Goal: Information Seeking & Learning: Compare options

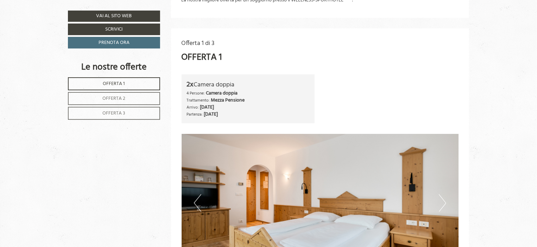
scroll to position [387, 0]
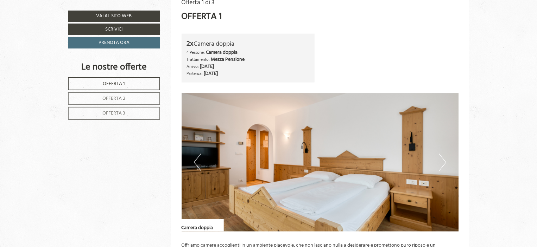
click at [439, 162] on button "Next" at bounding box center [442, 163] width 7 height 18
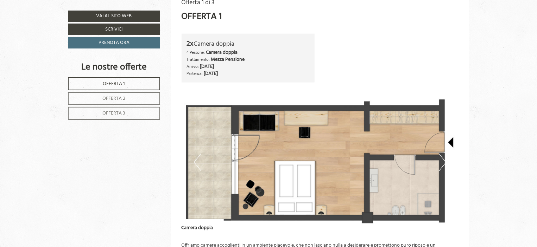
click at [439, 162] on button "Next" at bounding box center [442, 163] width 7 height 18
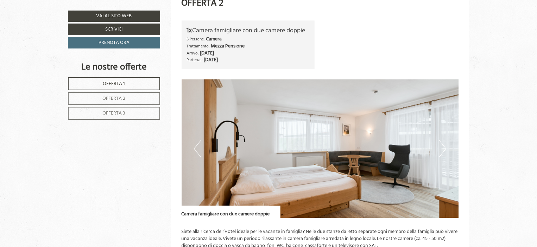
scroll to position [844, 0]
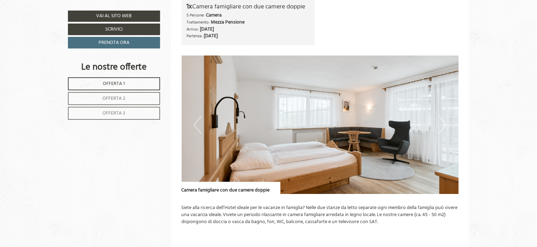
click at [446, 126] on img at bounding box center [320, 125] width 277 height 139
click at [438, 127] on img at bounding box center [320, 125] width 277 height 139
click at [446, 122] on button "Next" at bounding box center [442, 125] width 7 height 18
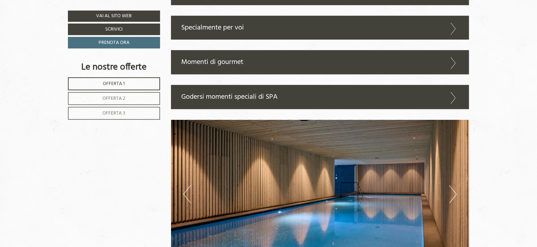
scroll to position [1759, 0]
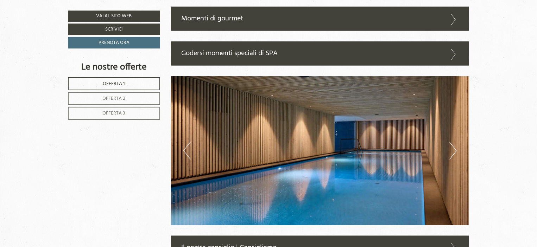
click at [453, 152] on button "Next" at bounding box center [452, 151] width 7 height 18
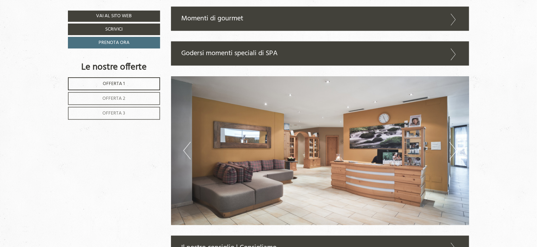
click at [453, 148] on button "Next" at bounding box center [452, 151] width 7 height 18
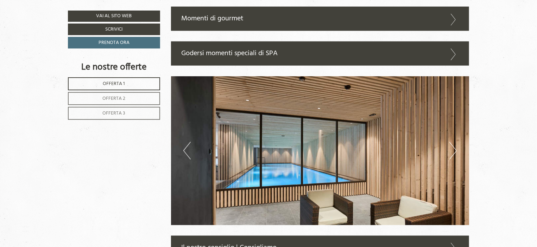
click at [453, 148] on button "Next" at bounding box center [452, 151] width 7 height 18
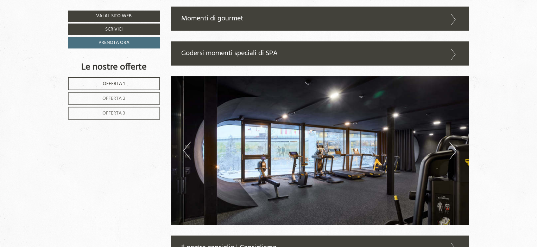
click at [453, 148] on button "Next" at bounding box center [452, 151] width 7 height 18
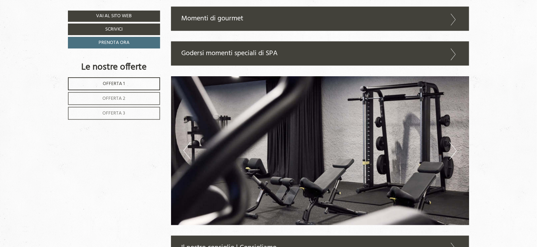
click at [453, 148] on button "Next" at bounding box center [452, 151] width 7 height 18
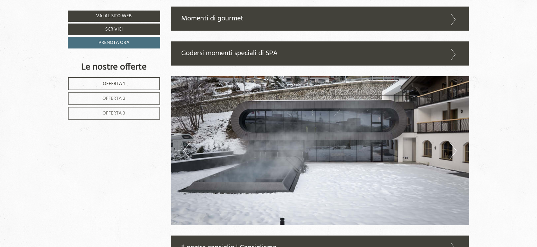
click at [453, 148] on button "Next" at bounding box center [452, 151] width 7 height 18
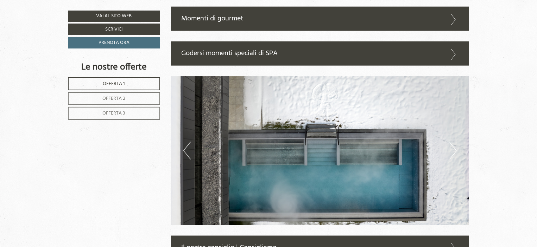
click at [453, 148] on button "Next" at bounding box center [452, 151] width 7 height 18
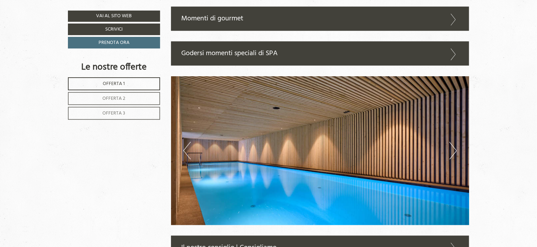
click at [453, 148] on button "Next" at bounding box center [452, 151] width 7 height 18
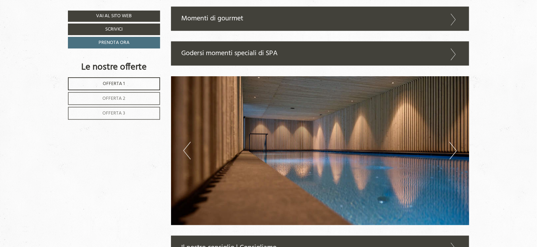
click at [453, 148] on button "Next" at bounding box center [452, 151] width 7 height 18
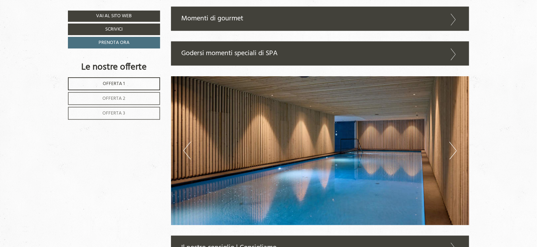
click at [453, 148] on button "Next" at bounding box center [452, 151] width 7 height 18
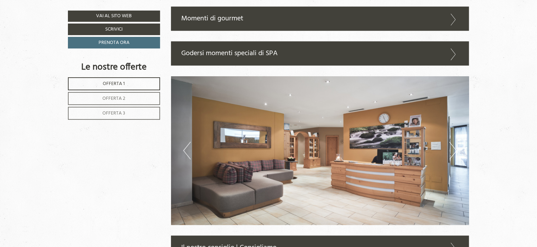
click at [453, 148] on button "Next" at bounding box center [452, 151] width 7 height 18
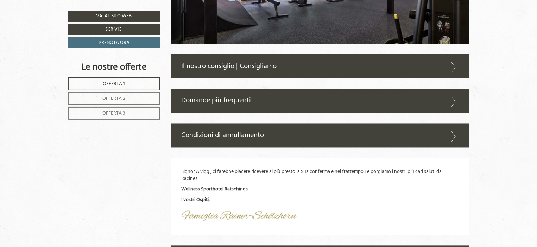
scroll to position [1935, 0]
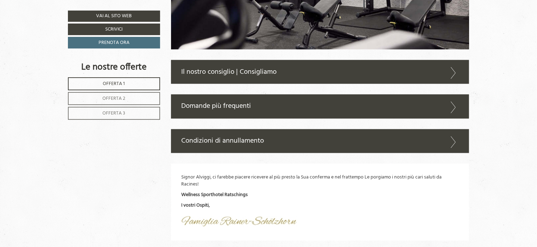
click at [452, 106] on icon at bounding box center [453, 108] width 10 height 12
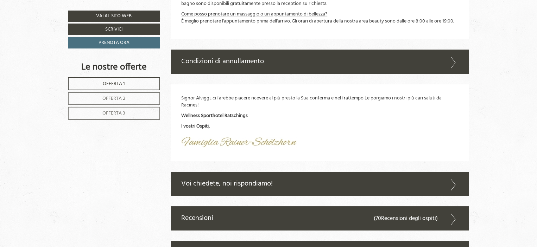
scroll to position [2392, 0]
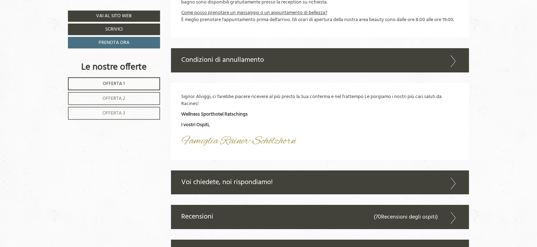
click at [117, 99] on span "Offerta 2" at bounding box center [114, 99] width 23 height 8
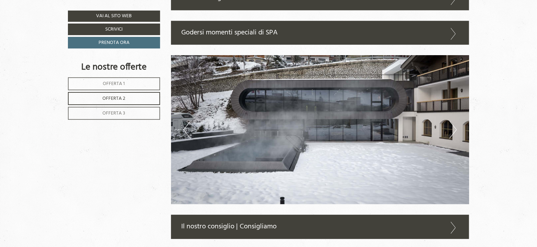
scroll to position [1008, 0]
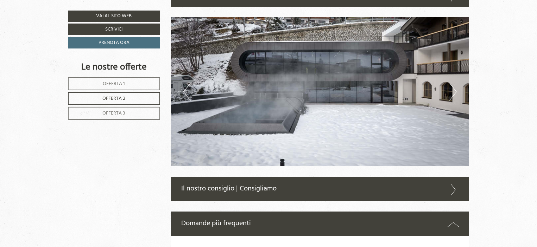
click at [119, 109] on span "Offerta 3" at bounding box center [114, 113] width 23 height 8
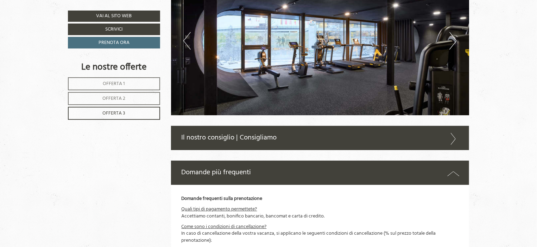
scroll to position [1078, 0]
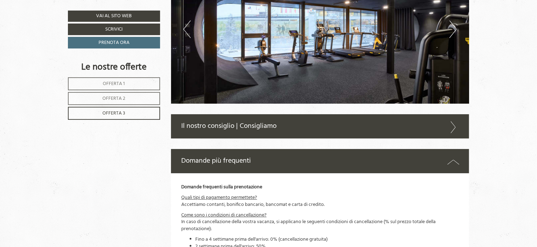
click at [452, 129] on icon at bounding box center [453, 127] width 10 height 12
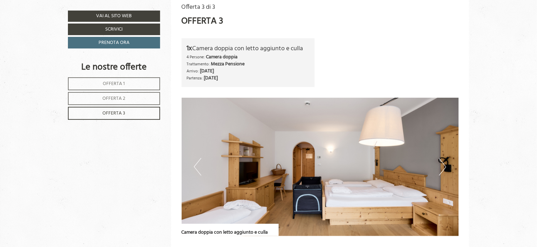
scroll to position [304, 0]
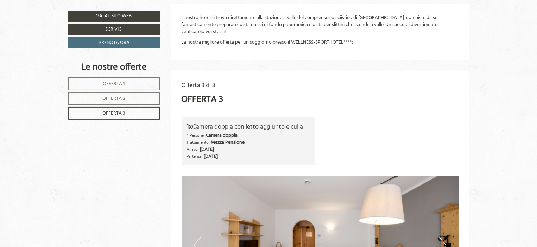
click at [140, 85] on link "Offerta 1" at bounding box center [114, 83] width 92 height 13
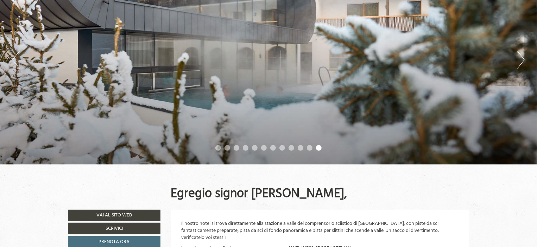
scroll to position [58, 0]
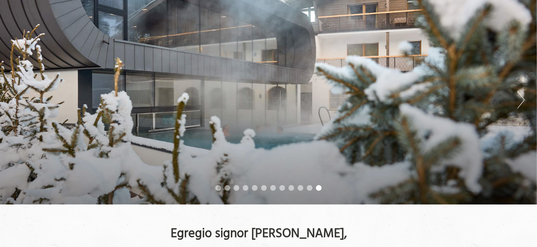
click at [522, 95] on button "Next" at bounding box center [520, 100] width 7 height 18
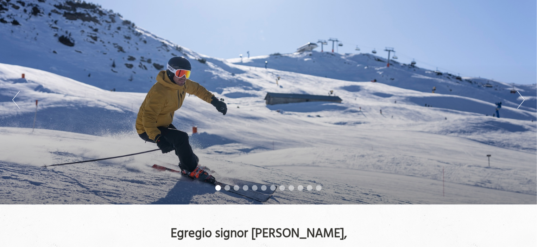
click at [522, 95] on button "Next" at bounding box center [520, 100] width 7 height 18
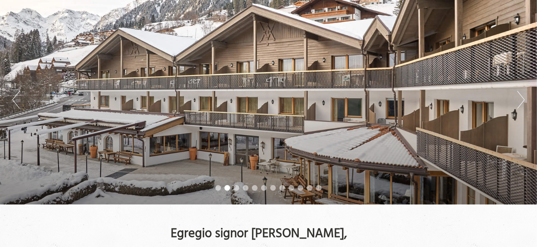
click at [522, 95] on button "Next" at bounding box center [520, 100] width 7 height 18
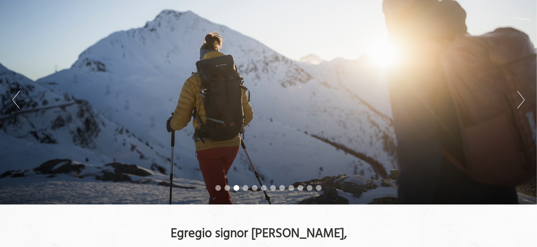
click at [522, 95] on button "Next" at bounding box center [520, 100] width 7 height 18
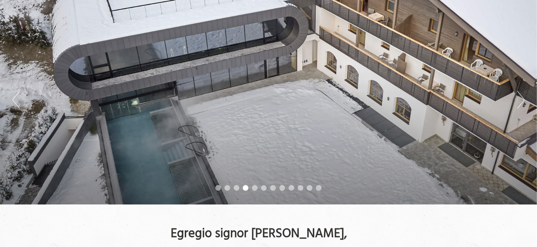
click at [522, 95] on button "Next" at bounding box center [520, 100] width 7 height 18
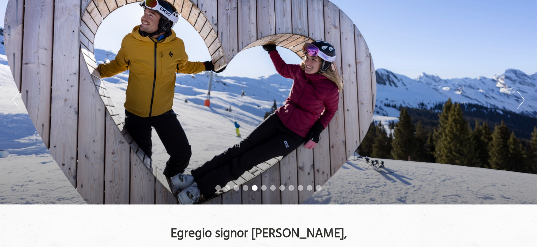
click at [522, 95] on button "Next" at bounding box center [520, 100] width 7 height 18
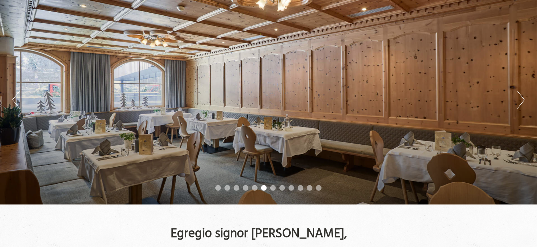
click at [522, 95] on button "Next" at bounding box center [520, 100] width 7 height 18
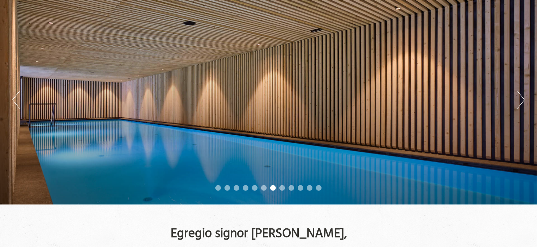
click at [522, 95] on button "Next" at bounding box center [520, 100] width 7 height 18
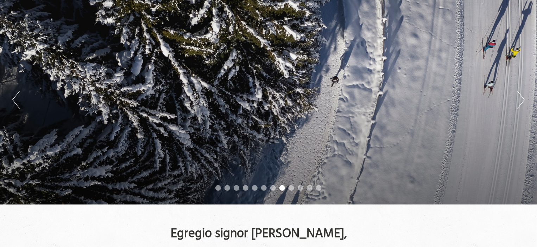
click at [515, 99] on div "Previous Next 1 2 3 4 5 6 7 8 9 10 11 12" at bounding box center [268, 100] width 537 height 210
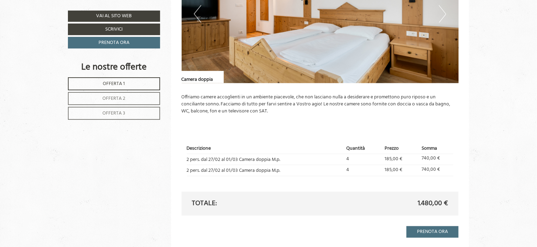
scroll to position [550, 0]
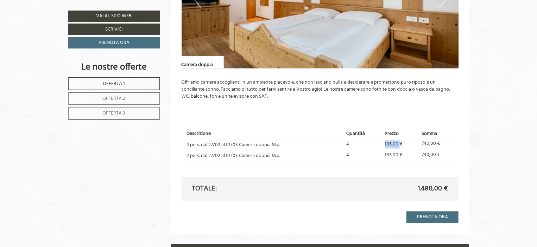
drag, startPoint x: 385, startPoint y: 143, endPoint x: 401, endPoint y: 144, distance: 16.2
click at [401, 144] on td "185,00 €" at bounding box center [400, 144] width 37 height 11
click at [446, 144] on td "740,00 €" at bounding box center [436, 144] width 34 height 11
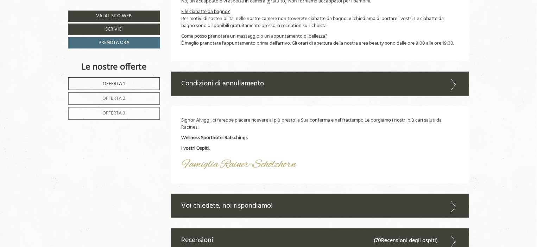
scroll to position [1711, 0]
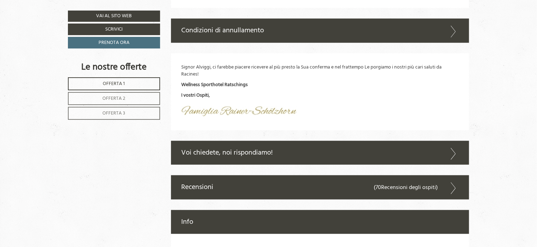
click at [128, 96] on link "Offerta 2" at bounding box center [114, 98] width 92 height 13
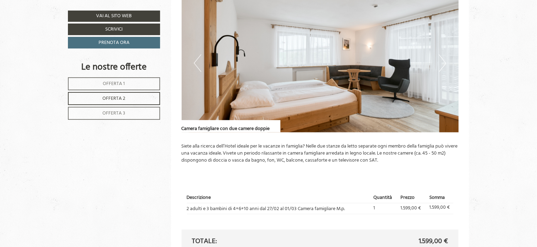
scroll to position [516, 0]
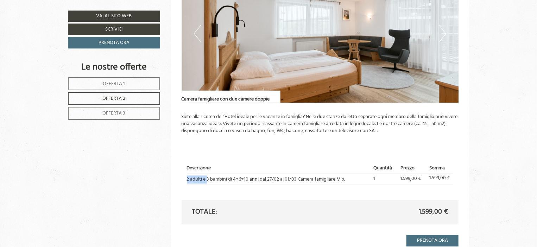
drag, startPoint x: 186, startPoint y: 178, endPoint x: 207, endPoint y: 180, distance: 20.5
click at [207, 180] on td "2 adulti e 3 bambini di 4+6+10 anni dal 27/02 al 01/03 Camera famigliare M.p." at bounding box center [279, 179] width 184 height 11
click at [244, 183] on td "2 adulti e 3 bambini di 4+6+10 anni dal 27/02 al 01/03 Camera famigliare M.p." at bounding box center [279, 179] width 184 height 11
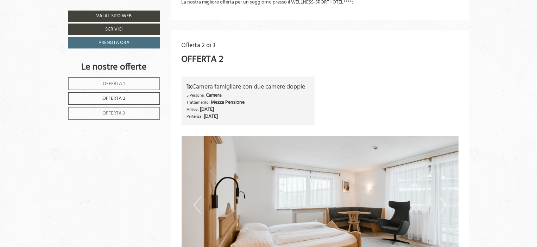
scroll to position [340, 0]
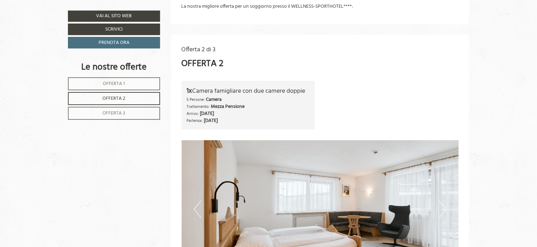
click at [122, 112] on span "Offerta 3" at bounding box center [114, 113] width 23 height 8
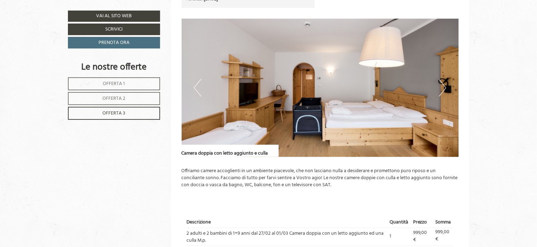
scroll to position [516, 0]
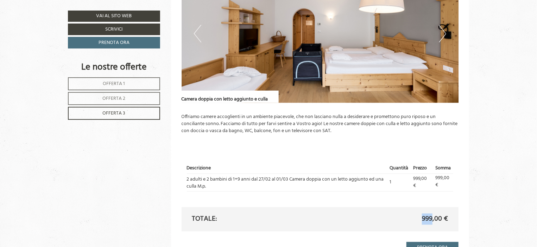
drag, startPoint x: 450, startPoint y: 219, endPoint x: 432, endPoint y: 221, distance: 18.0
click at [432, 221] on div "999,00 €" at bounding box center [386, 220] width 133 height 10
click at [446, 222] on span "999,00 €" at bounding box center [435, 220] width 26 height 10
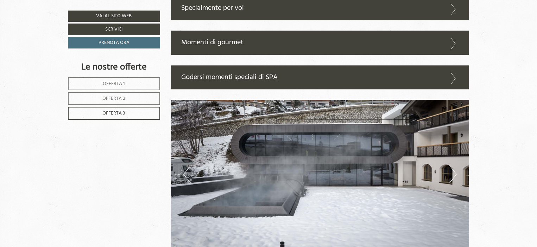
scroll to position [942, 0]
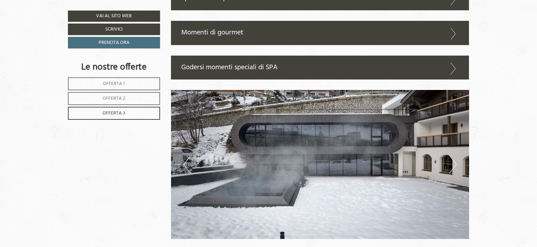
click at [456, 70] on icon at bounding box center [453, 69] width 10 height 12
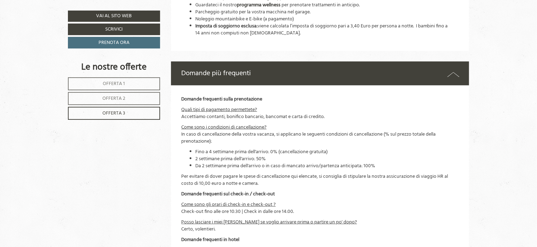
scroll to position [1576, 0]
